Goal: Register for event/course

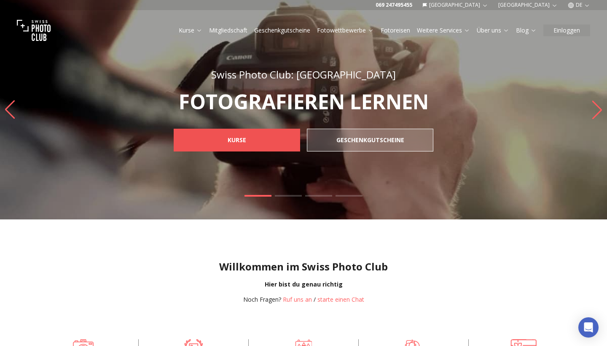
click at [264, 137] on link "KURSE" at bounding box center [237, 140] width 126 height 23
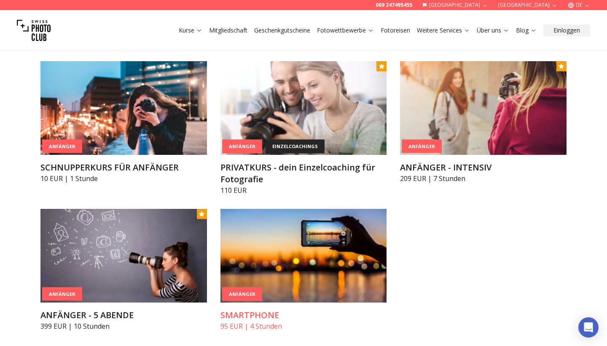
scroll to position [442, 0]
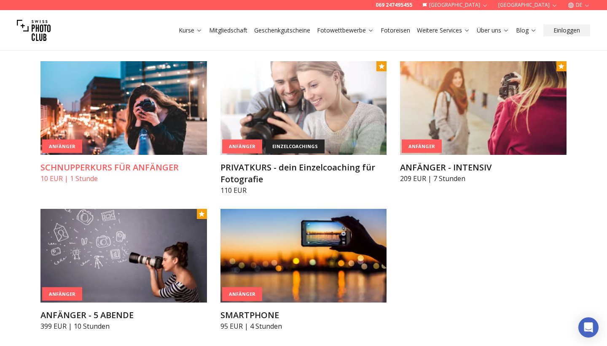
click at [77, 144] on div "Anfänger" at bounding box center [62, 146] width 40 height 14
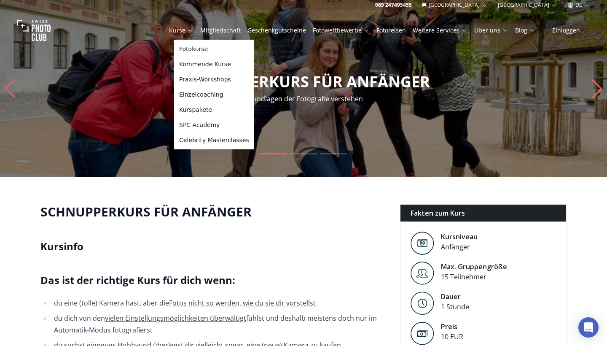
click at [191, 30] on link "Kurse" at bounding box center [181, 30] width 24 height 8
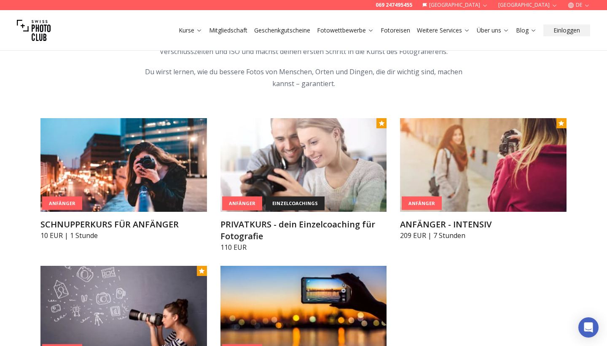
scroll to position [386, 0]
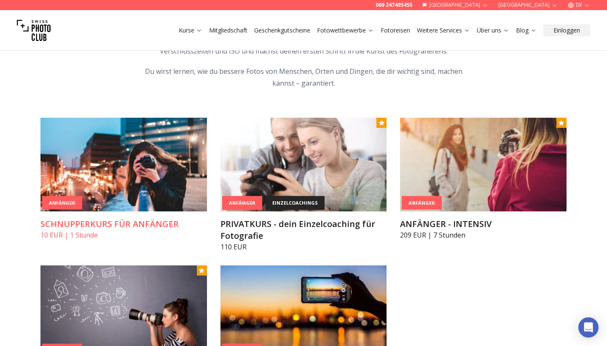
click at [140, 219] on h3 "SCHNUPPERKURS FÜR ANFÄNGER" at bounding box center [123, 224] width 166 height 12
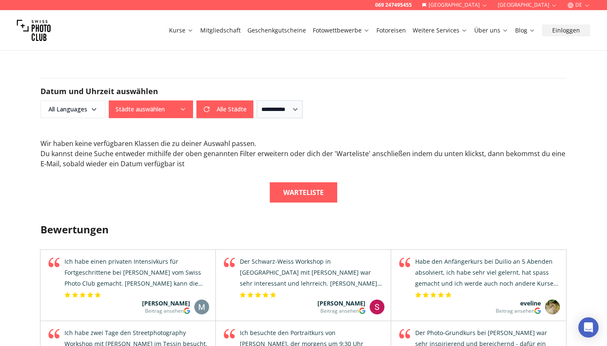
scroll to position [728, 0]
click at [88, 114] on span "All Languages" at bounding box center [73, 109] width 62 height 15
click at [80, 141] on label "English" at bounding box center [71, 142] width 53 height 10
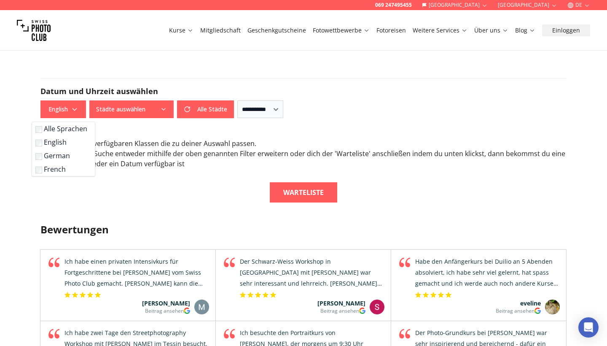
click at [263, 161] on div "Wir haben keine verfügbaren Klassen die zu deiner Auswahl passen . Du kannst de…" at bounding box center [303, 153] width 526 height 30
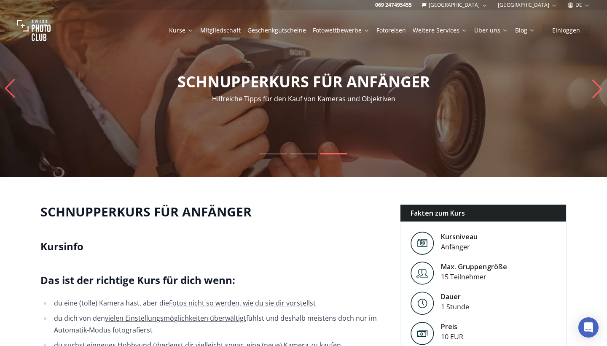
scroll to position [0, 0]
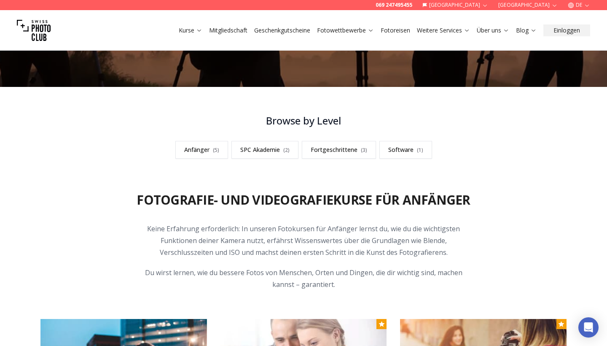
scroll to position [193, 0]
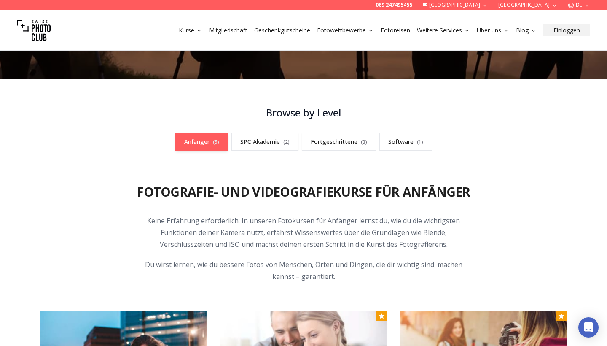
click at [202, 142] on link "Anfänger ( 5 )" at bounding box center [201, 142] width 53 height 18
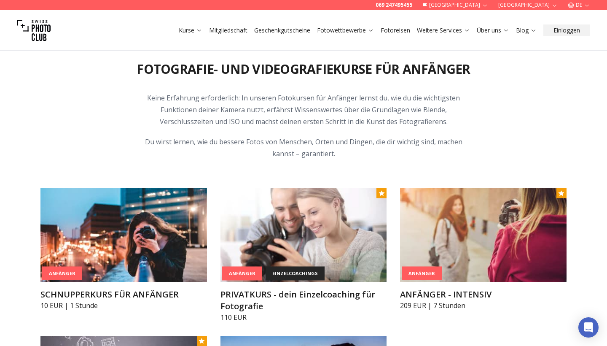
scroll to position [316, 0]
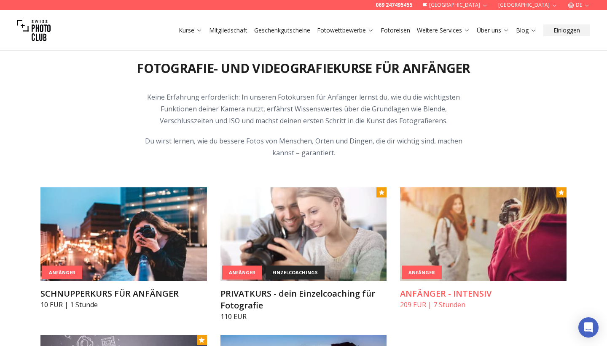
click at [455, 293] on h3 "ANFÄNGER - INTENSIV" at bounding box center [483, 293] width 166 height 12
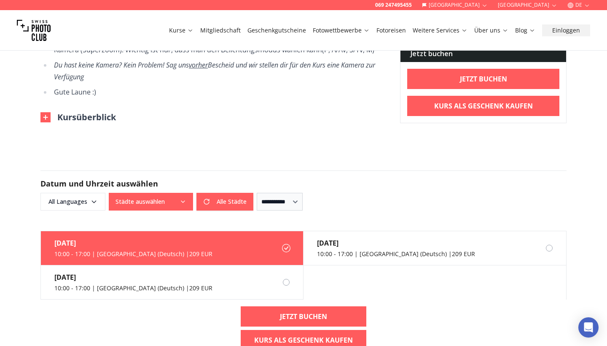
scroll to position [813, 0]
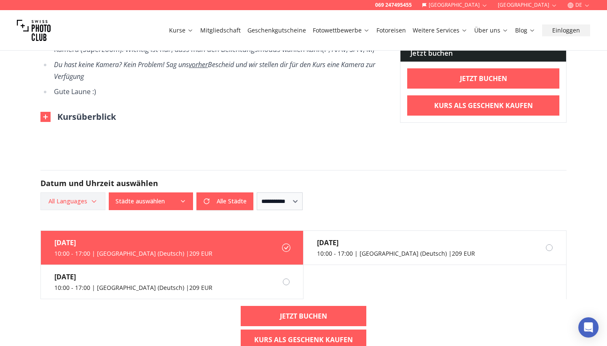
click at [81, 200] on span "All Languages" at bounding box center [73, 200] width 62 height 15
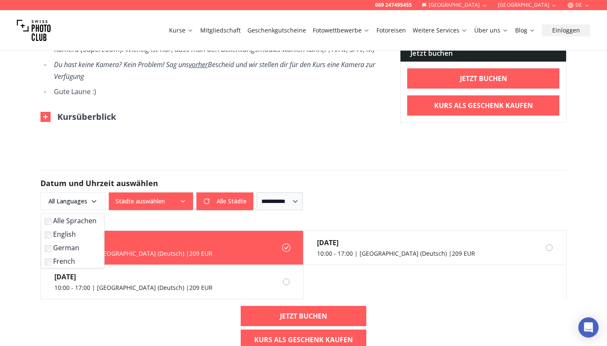
click at [67, 234] on label "English" at bounding box center [71, 234] width 53 height 10
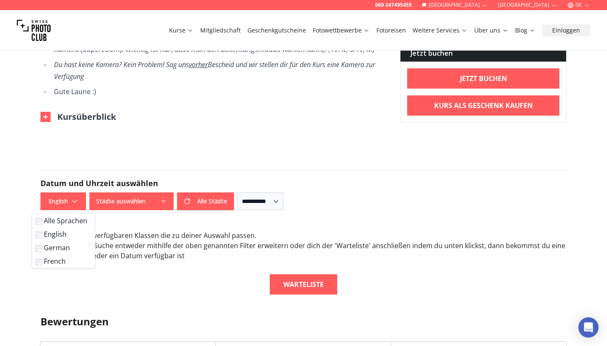
click at [199, 274] on div "Warteliste" at bounding box center [303, 284] width 526 height 20
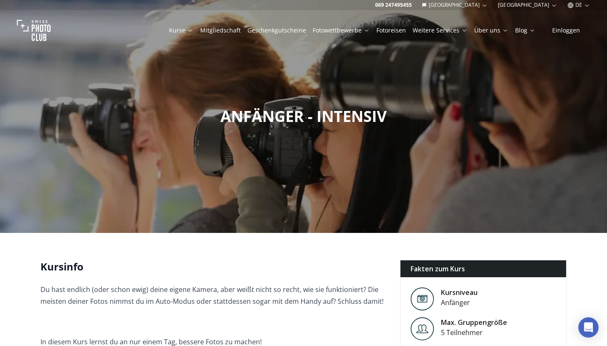
scroll to position [0, 0]
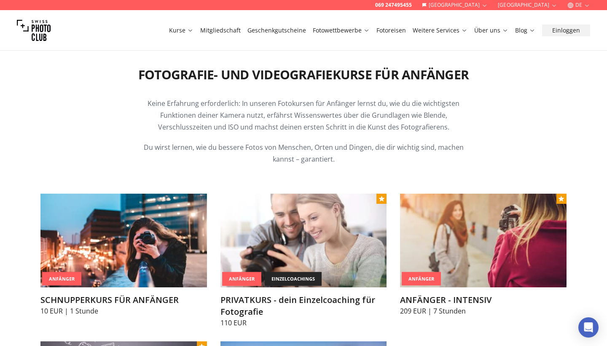
scroll to position [316, 0]
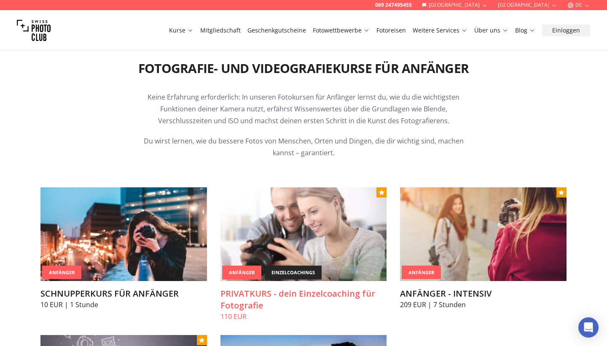
click at [236, 293] on h3 "PRIVATKURS - dein Einzelcoaching für Fotografie" at bounding box center [303, 299] width 166 height 24
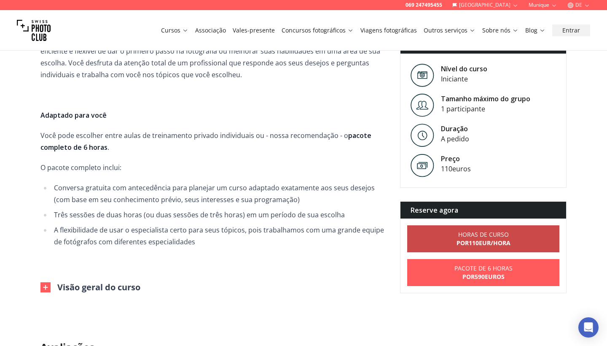
click at [453, 240] on link "HORAS DE CURSO POR 110 EUR /HORA" at bounding box center [483, 238] width 152 height 27
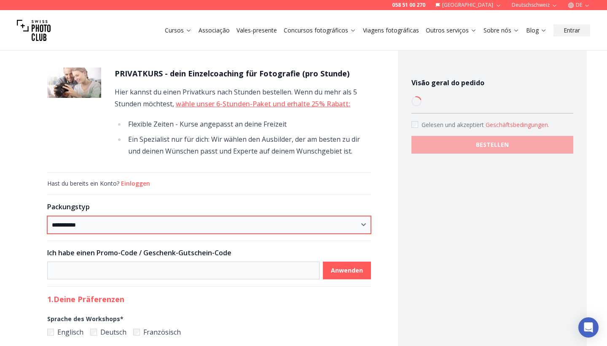
click at [275, 222] on select "**********" at bounding box center [209, 225] width 324 height 18
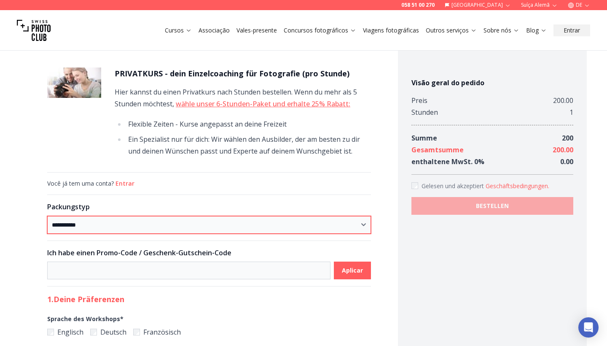
scroll to position [117, 0]
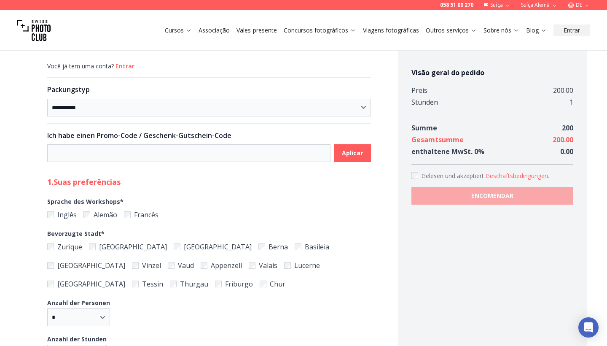
click at [55, 213] on label "Inglês" at bounding box center [62, 215] width 30 height 12
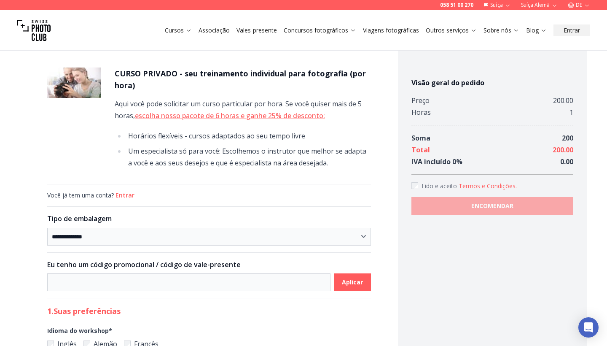
scroll to position [0, 0]
